Goal: Transaction & Acquisition: Book appointment/travel/reservation

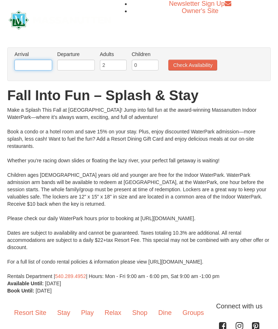
click at [35, 68] on input "text" at bounding box center [33, 65] width 38 height 11
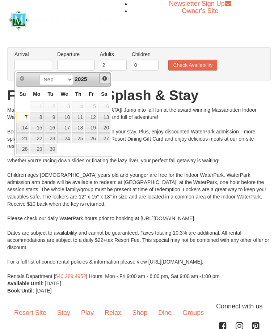
click at [104, 79] on span "Next" at bounding box center [105, 79] width 6 height 6
click at [103, 77] on span "Next" at bounding box center [105, 79] width 6 height 6
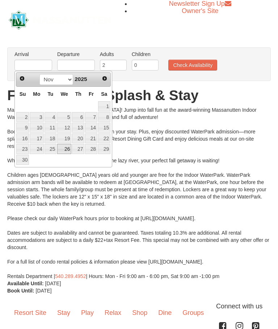
click at [66, 144] on link "26" at bounding box center [64, 149] width 14 height 10
type input "11/26/2025"
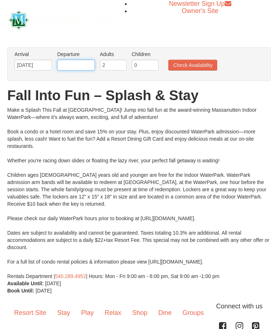
click at [81, 68] on input "text" at bounding box center [76, 65] width 38 height 11
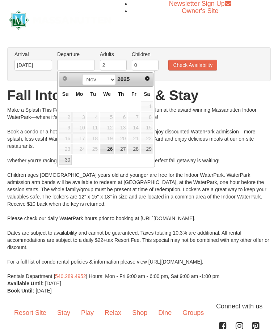
click at [147, 149] on link "29" at bounding box center [147, 149] width 12 height 10
type input "[DATE]"
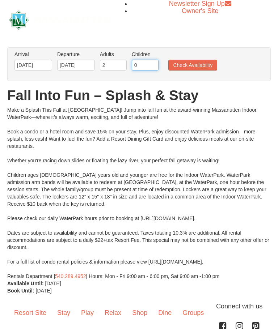
click at [154, 67] on input "0" at bounding box center [145, 65] width 27 height 11
type input "2"
click at [199, 68] on button "Check Availability" at bounding box center [192, 65] width 49 height 11
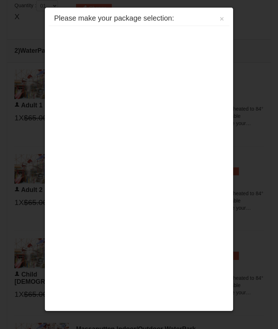
scroll to position [337, 0]
click at [223, 18] on button "×" at bounding box center [221, 18] width 4 height 7
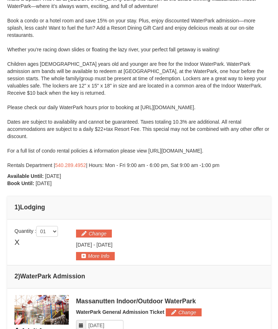
scroll to position [0, 0]
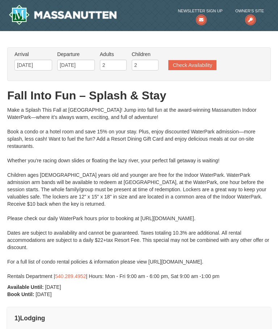
click at [27, 13] on img at bounding box center [63, 15] width 108 height 20
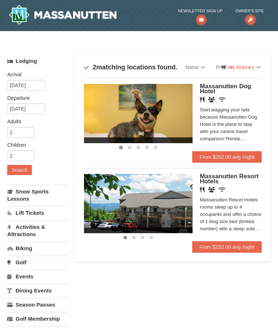
click at [249, 159] on link "From $202.00 avg /night" at bounding box center [226, 157] width 69 height 12
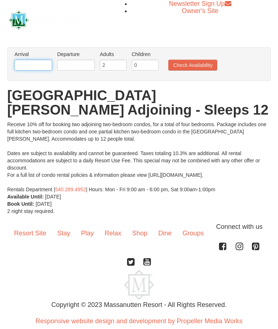
click at [28, 64] on input "text" at bounding box center [33, 65] width 38 height 11
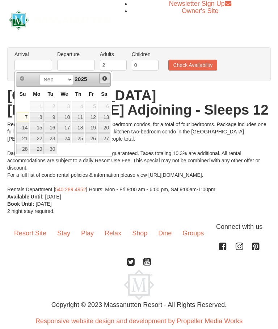
click at [108, 79] on link "Next" at bounding box center [104, 78] width 11 height 11
click at [107, 78] on span "Next" at bounding box center [105, 79] width 6 height 6
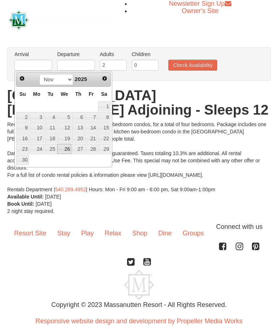
click at [69, 150] on link "26" at bounding box center [64, 149] width 14 height 10
type input "[DATE]"
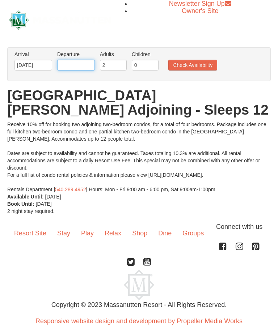
click at [87, 68] on input "text" at bounding box center [76, 65] width 38 height 11
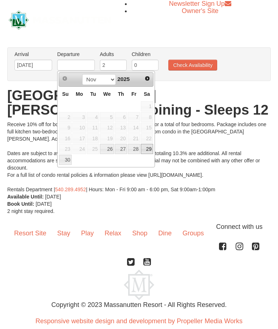
click at [150, 151] on link "29" at bounding box center [147, 149] width 12 height 10
type input "11/29/2025"
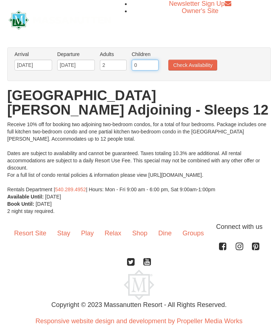
click at [148, 63] on input "0" at bounding box center [145, 65] width 27 height 11
click at [116, 67] on input "2" at bounding box center [113, 65] width 27 height 11
type input "4"
click at [145, 69] on input "0" at bounding box center [145, 65] width 27 height 11
type input "3"
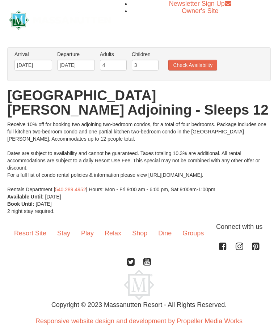
click at [195, 70] on button "Check Availability" at bounding box center [192, 65] width 49 height 11
click at [33, 66] on input "text" at bounding box center [33, 65] width 38 height 11
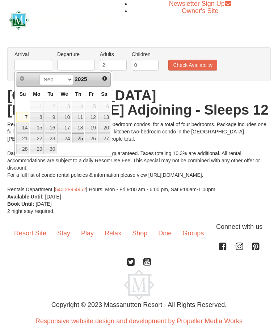
click at [82, 138] on link "25" at bounding box center [78, 138] width 12 height 10
type input "[DATE]"
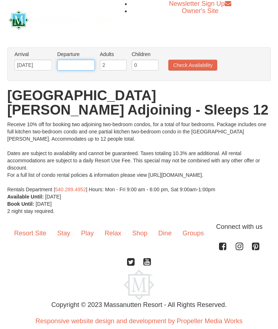
click at [86, 64] on input "text" at bounding box center [76, 65] width 38 height 11
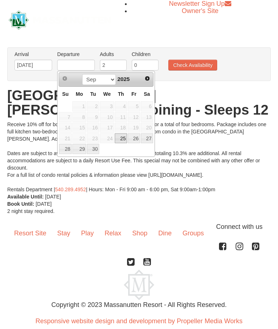
click at [96, 151] on link "30" at bounding box center [93, 149] width 12 height 10
type input "[DATE]"
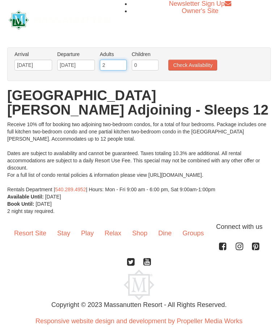
click at [117, 66] on input "2" at bounding box center [113, 65] width 27 height 11
type input "5"
click at [148, 68] on input "0" at bounding box center [145, 65] width 27 height 11
type input "3"
click at [203, 68] on button "Check Availability" at bounding box center [192, 65] width 49 height 11
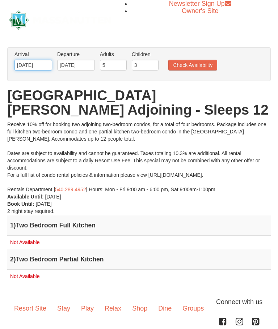
click at [31, 68] on input "[DATE]" at bounding box center [33, 65] width 38 height 11
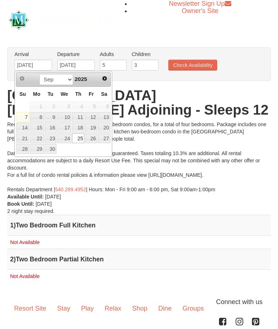
click at [104, 82] on link "Next" at bounding box center [104, 78] width 10 height 10
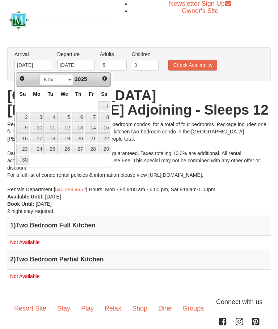
click at [110, 76] on div "Prev Next Sep Oct Nov [DATE]" at bounding box center [63, 79] width 95 height 14
click at [107, 77] on span "Next" at bounding box center [105, 79] width 6 height 6
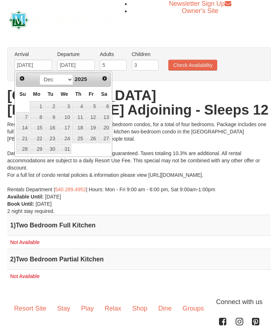
click at [105, 80] on span "Next" at bounding box center [105, 79] width 6 height 6
click at [82, 137] on link "22" at bounding box center [78, 138] width 12 height 10
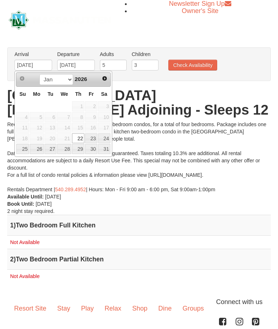
type input "01/22/2026"
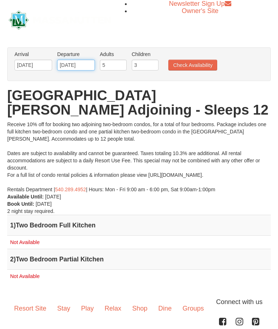
click at [88, 69] on input "01/22/2026" at bounding box center [76, 65] width 38 height 11
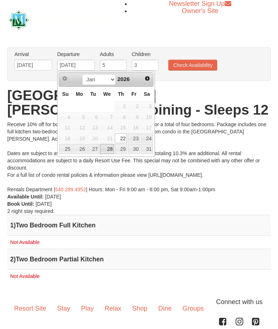
click at [108, 151] on link "28" at bounding box center [107, 149] width 14 height 10
type input "01/28/2026"
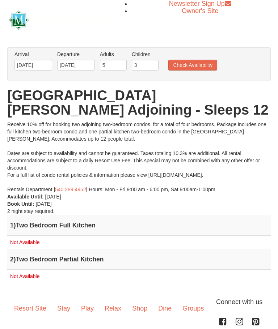
click at [202, 76] on div "Arrival Please format dates MM/DD/YYYY Please format dates MM/DD/YYYY 01/22/202…" at bounding box center [138, 64] width 263 height 34
click at [201, 70] on button "Check Availability" at bounding box center [192, 65] width 49 height 11
click at [38, 65] on input "01/22/2026" at bounding box center [33, 65] width 38 height 11
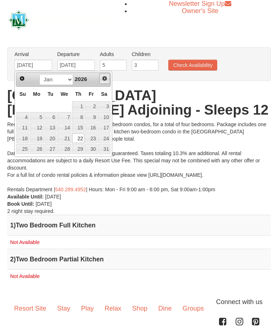
click at [106, 79] on span "Next" at bounding box center [105, 79] width 6 height 6
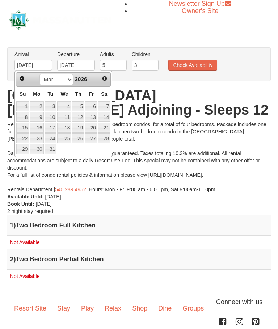
click at [103, 78] on span "Next" at bounding box center [105, 79] width 6 height 6
click at [102, 78] on span "Next" at bounding box center [105, 79] width 6 height 6
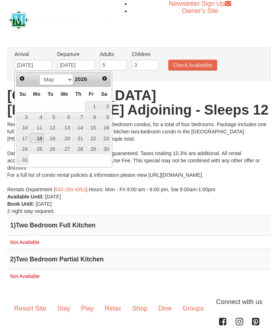
click at [42, 138] on link "18" at bounding box center [37, 138] width 14 height 10
type input "05/18/2026"
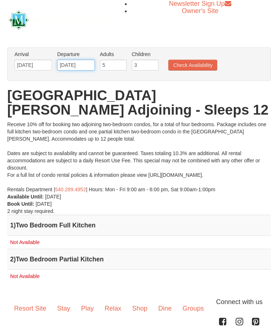
click at [83, 68] on input "05/18/2026" at bounding box center [76, 65] width 38 height 11
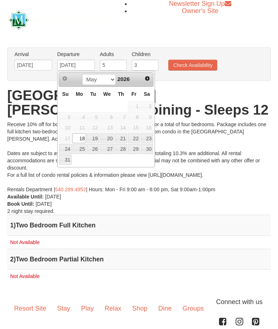
click at [136, 139] on link "22" at bounding box center [134, 138] width 12 height 10
type input "05/22/2026"
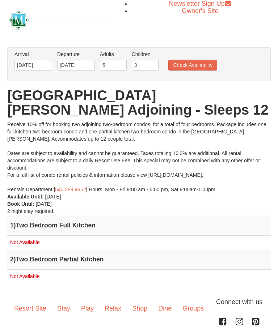
click at [194, 66] on button "Check Availability" at bounding box center [192, 65] width 49 height 11
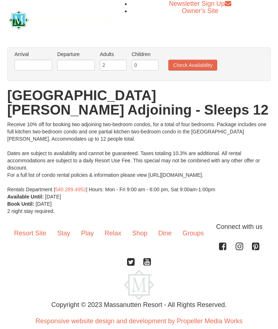
click at [21, 20] on img at bounding box center [60, 20] width 102 height 20
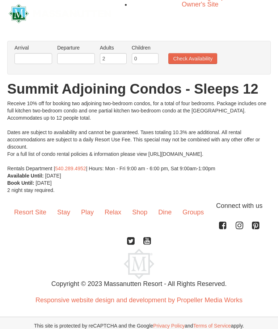
scroll to position [5, 0]
